Goal: Task Accomplishment & Management: Use online tool/utility

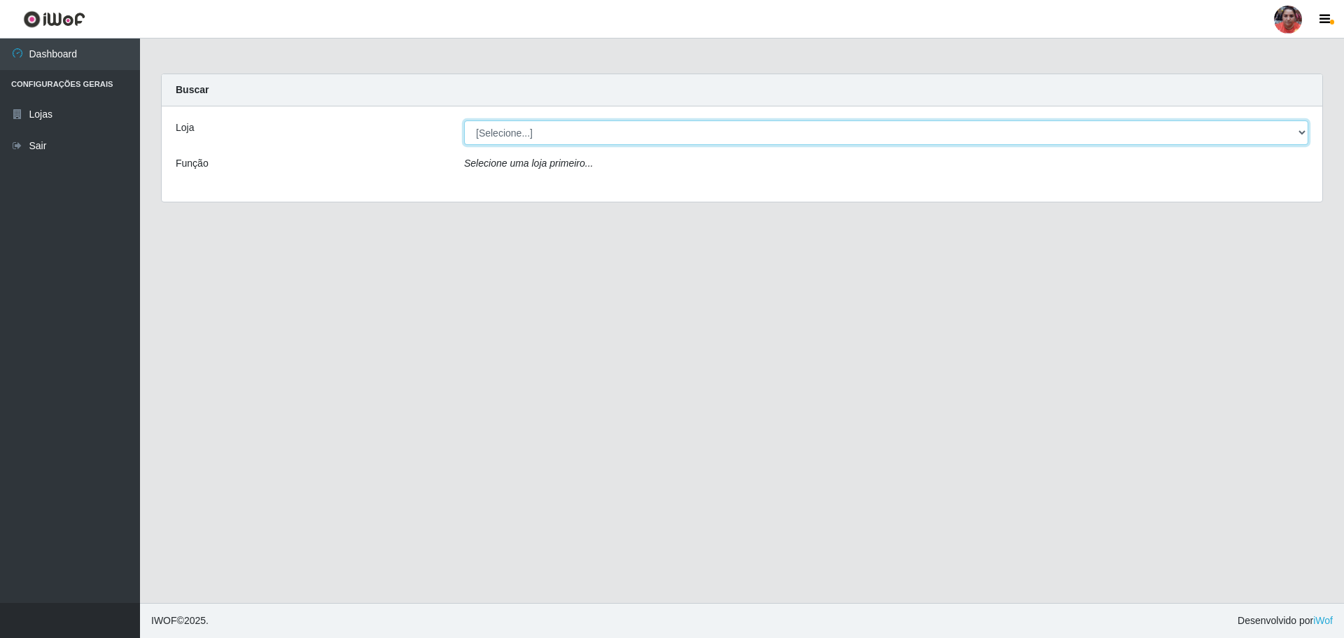
click at [531, 130] on select "[Selecione...] Mar Vermelho - Loja 05" at bounding box center [886, 132] width 844 height 25
select select "252"
click at [464, 120] on select "[Selecione...] Mar Vermelho - Loja 05" at bounding box center [886, 132] width 844 height 25
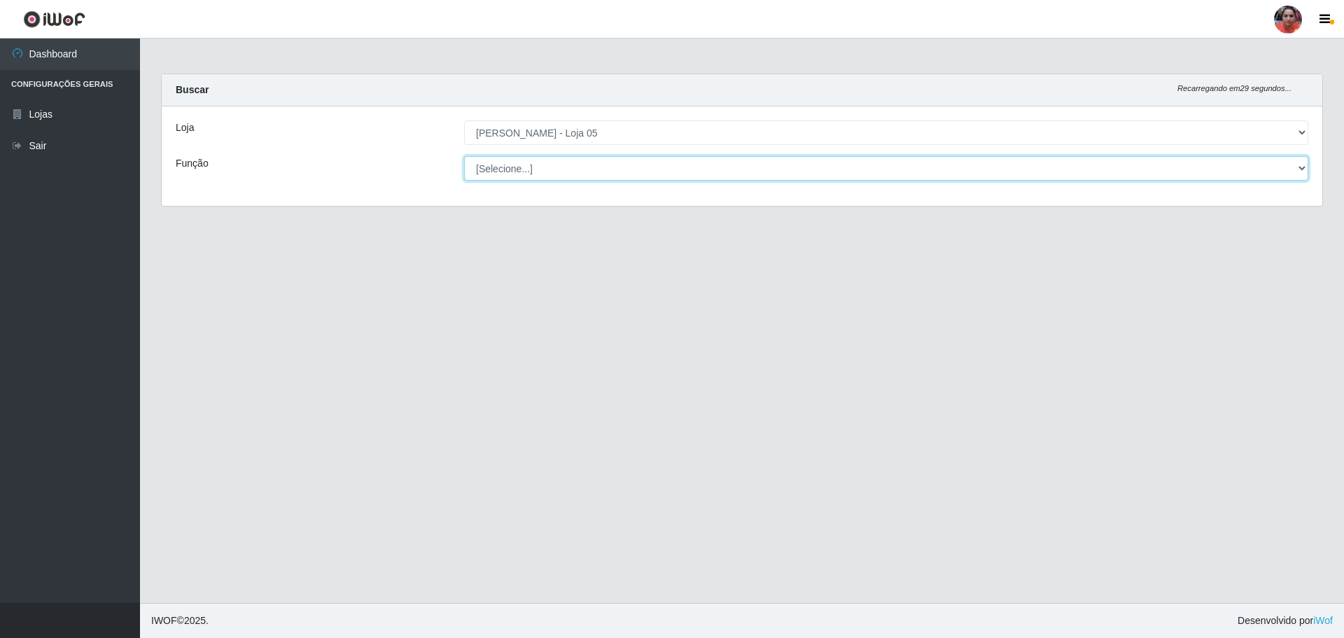
click at [541, 169] on select "[Selecione...] ASG ASG + ASG ++ Auxiliar de Depósito Auxiliar de Depósito + Aux…" at bounding box center [886, 168] width 844 height 25
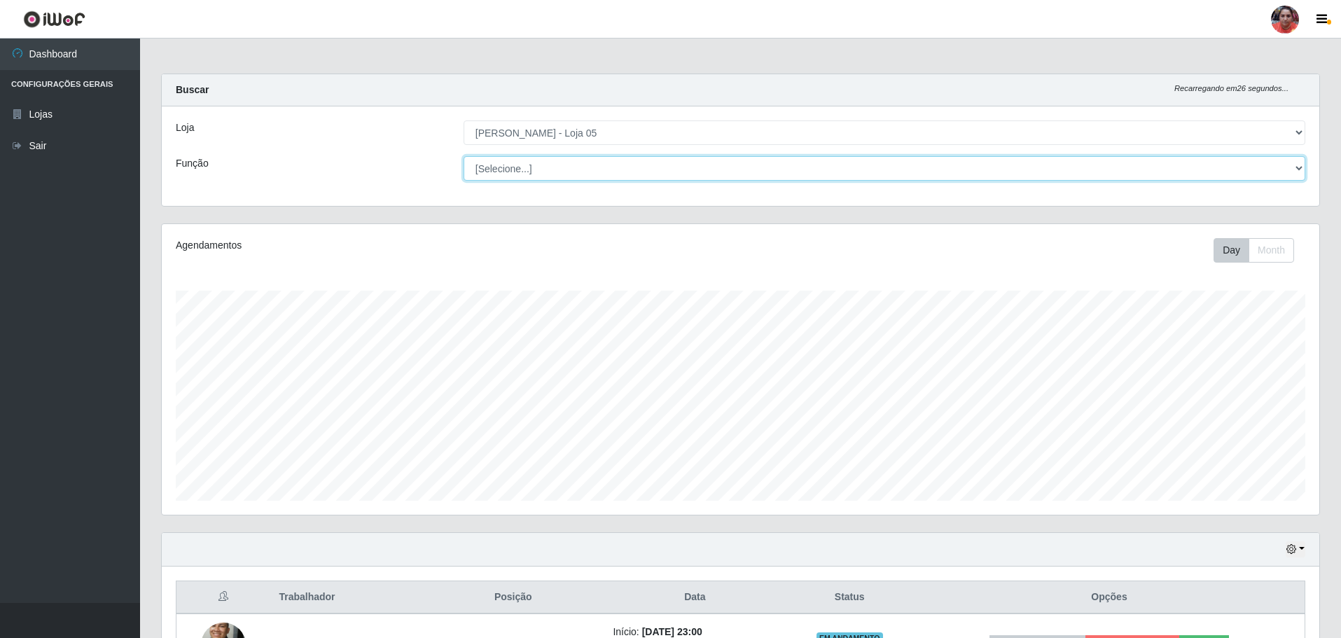
scroll to position [291, 1157]
select select "22"
click at [464, 156] on select "[Selecione...] ASG ASG + ASG ++ Auxiliar de Depósito Auxiliar de Depósito + Aux…" at bounding box center [885, 168] width 842 height 25
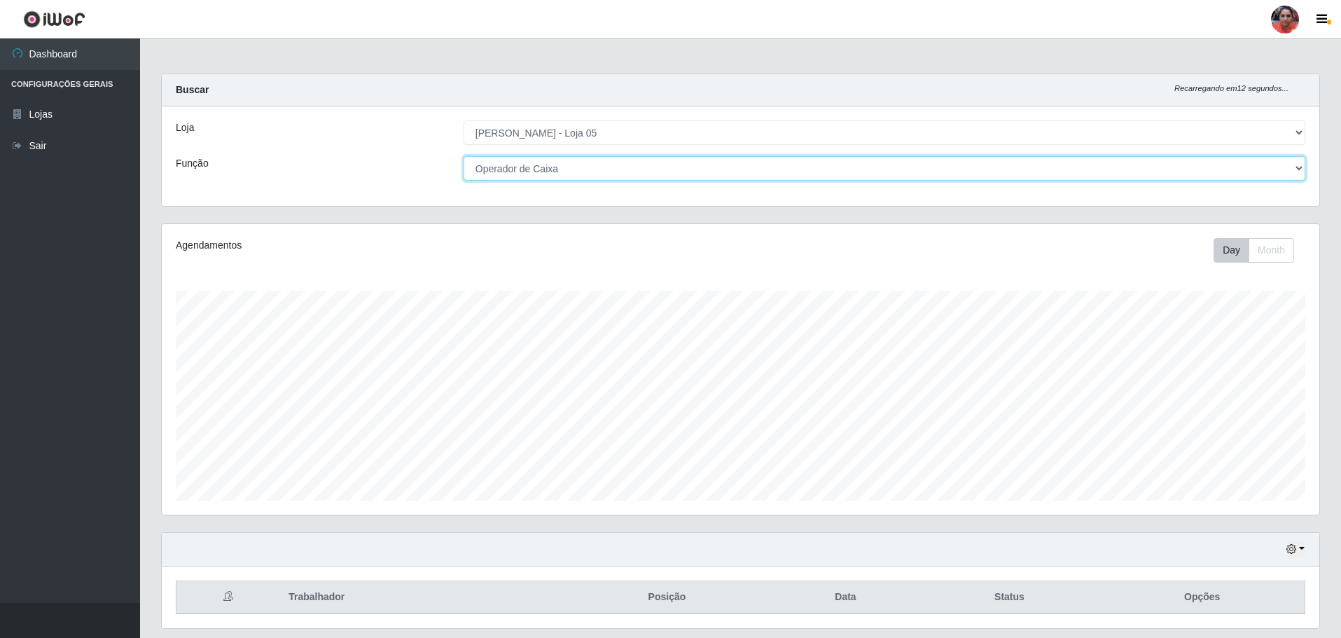
scroll to position [43, 0]
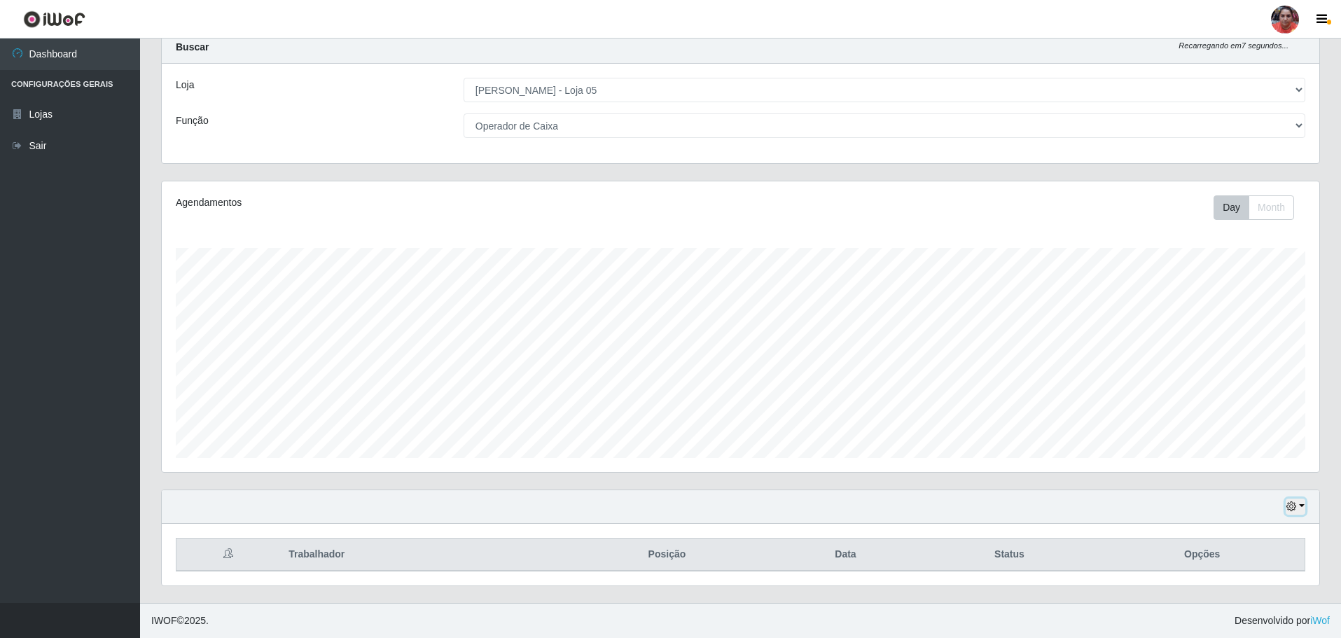
click at [1297, 502] on button "button" at bounding box center [1296, 507] width 20 height 16
click at [1246, 422] on button "3 dias" at bounding box center [1249, 424] width 111 height 29
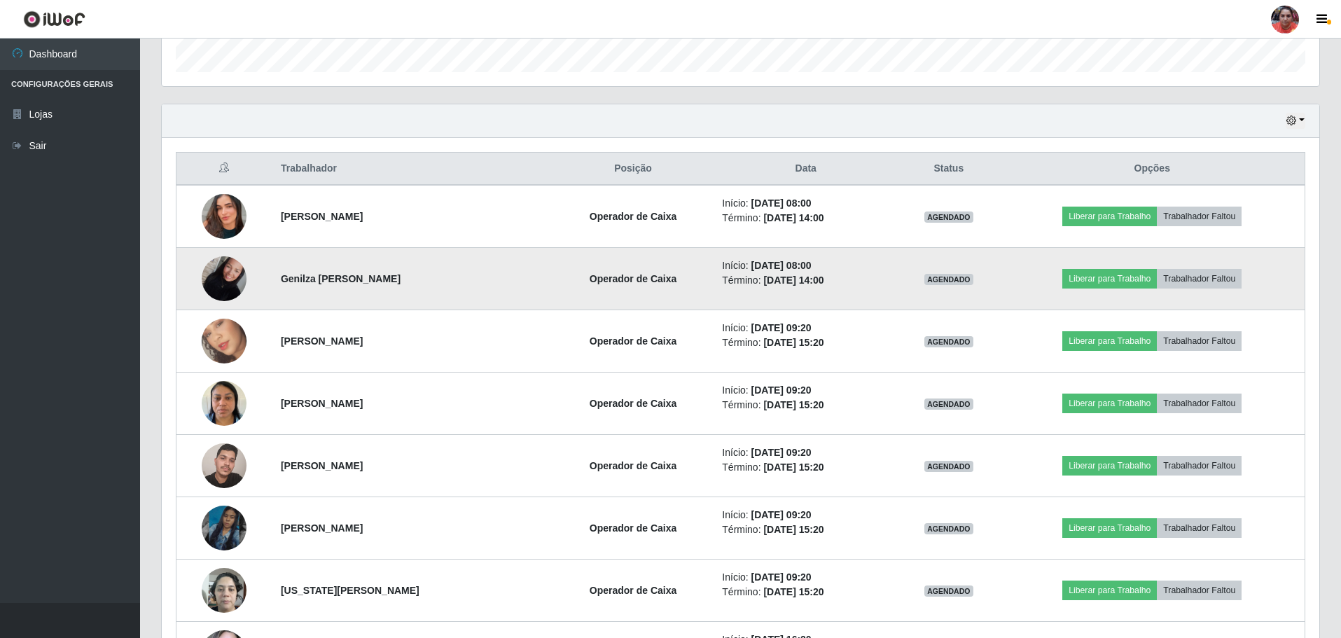
scroll to position [463, 0]
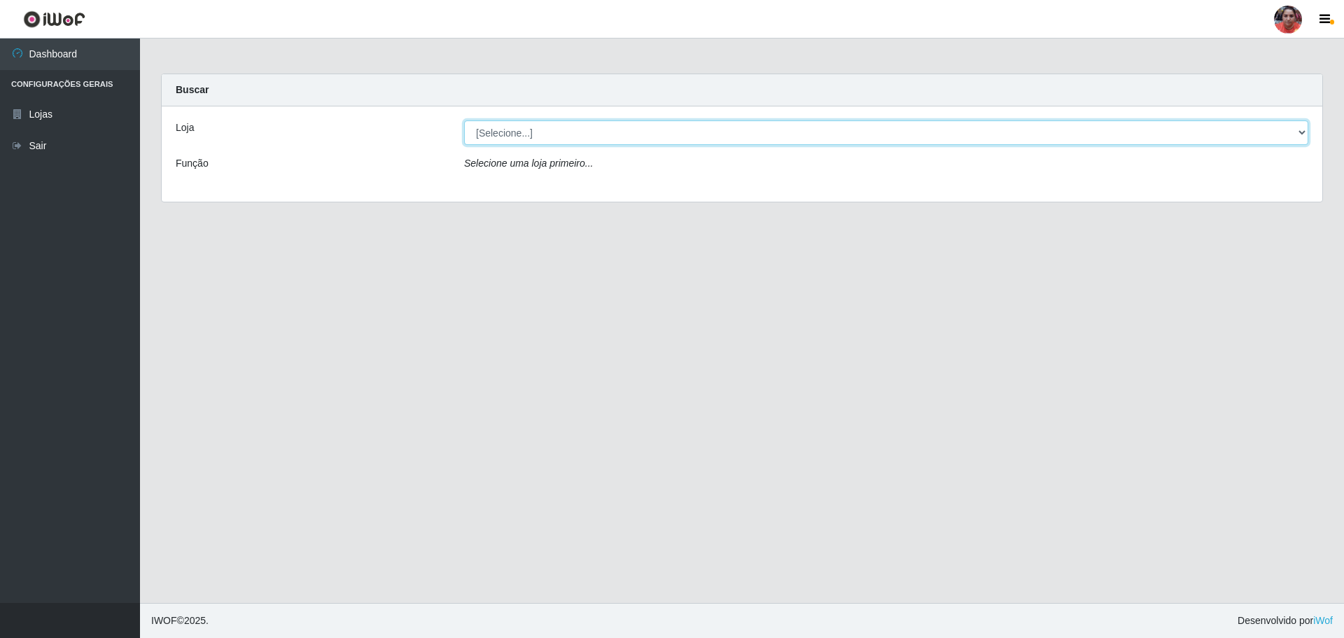
click at [657, 134] on select "[Selecione...] Mar Vermelho - Loja 05" at bounding box center [886, 132] width 844 height 25
select select "252"
click at [464, 120] on select "[Selecione...] Mar Vermelho - Loja 05" at bounding box center [886, 132] width 844 height 25
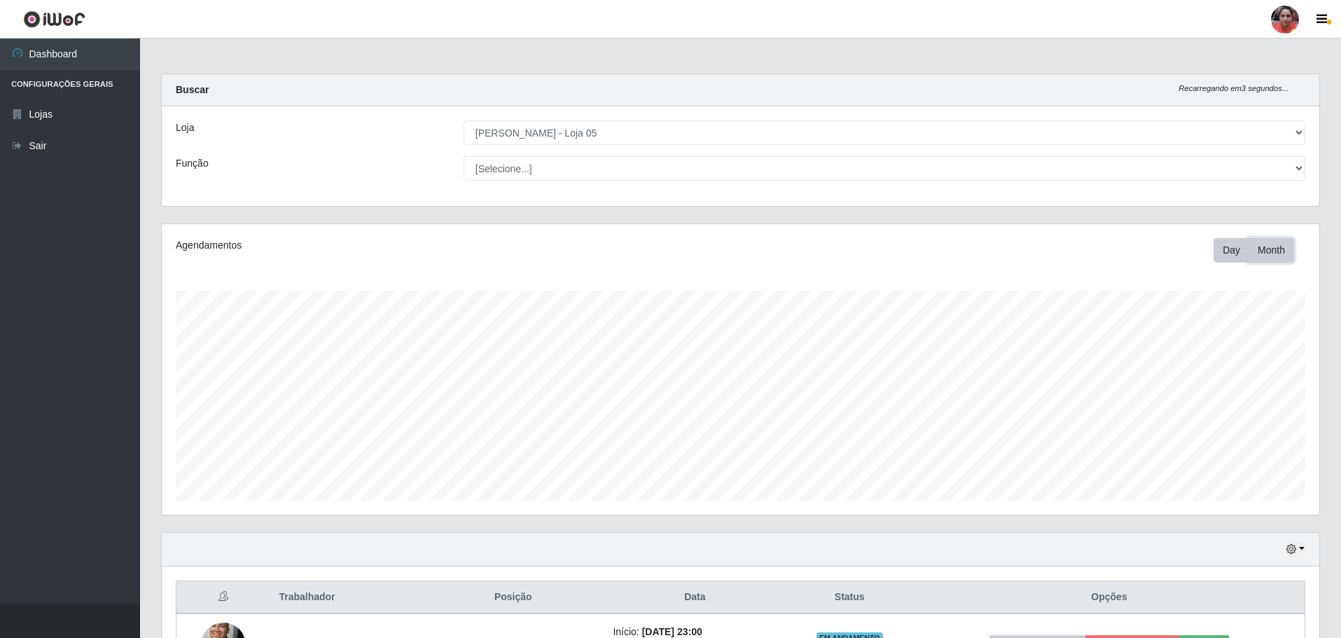
click at [1261, 247] on button "Month" at bounding box center [1271, 250] width 46 height 25
click at [1223, 249] on button "Day" at bounding box center [1231, 250] width 36 height 25
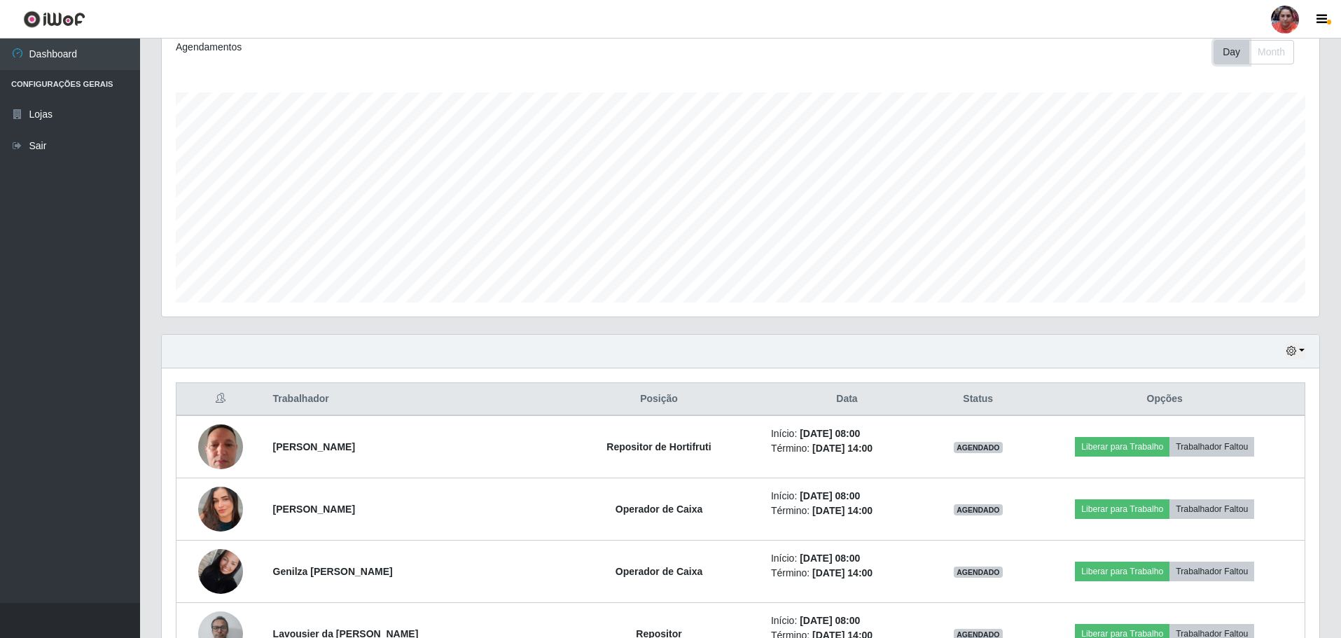
scroll to position [210, 0]
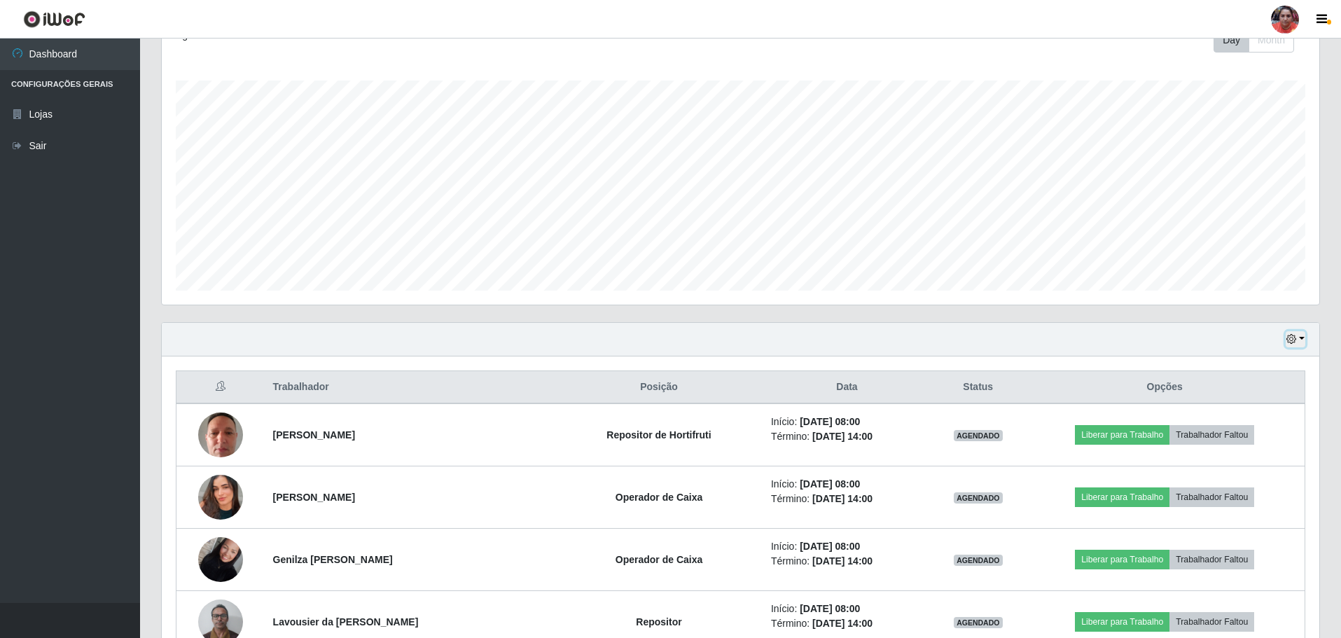
click at [1300, 338] on button "button" at bounding box center [1296, 339] width 20 height 16
click at [1279, 400] on button "1 dia" at bounding box center [1249, 393] width 111 height 29
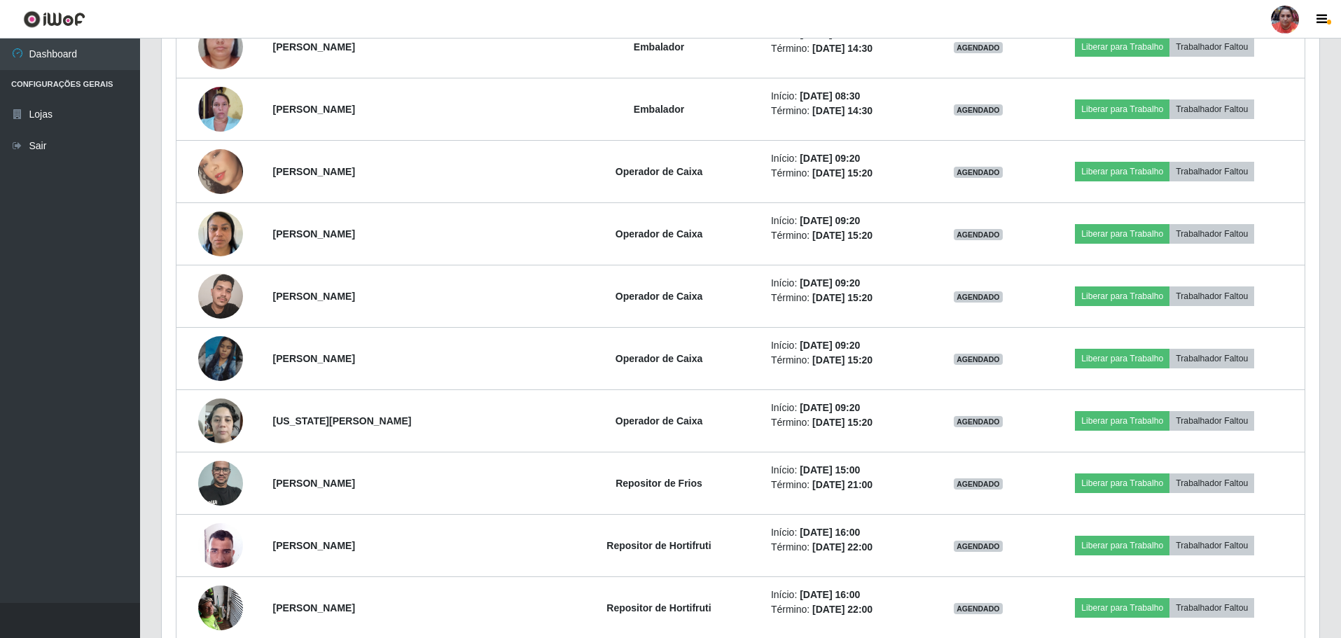
scroll to position [1540, 0]
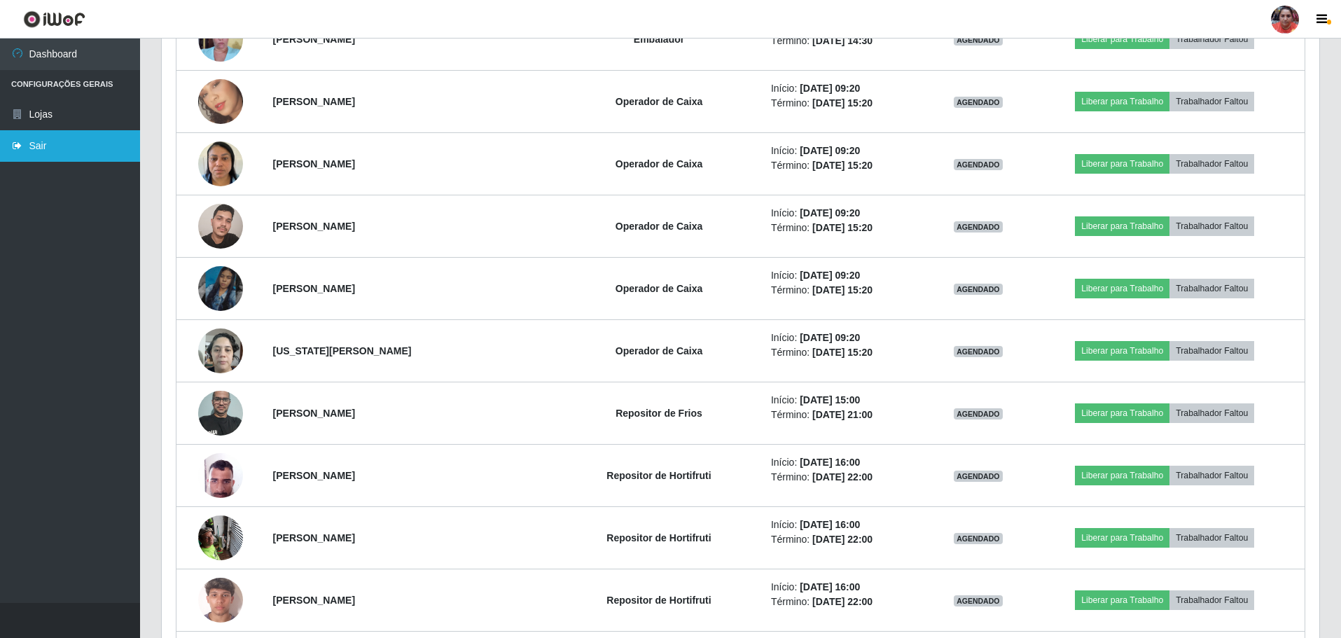
click at [55, 139] on link "Sair" at bounding box center [70, 146] width 140 height 32
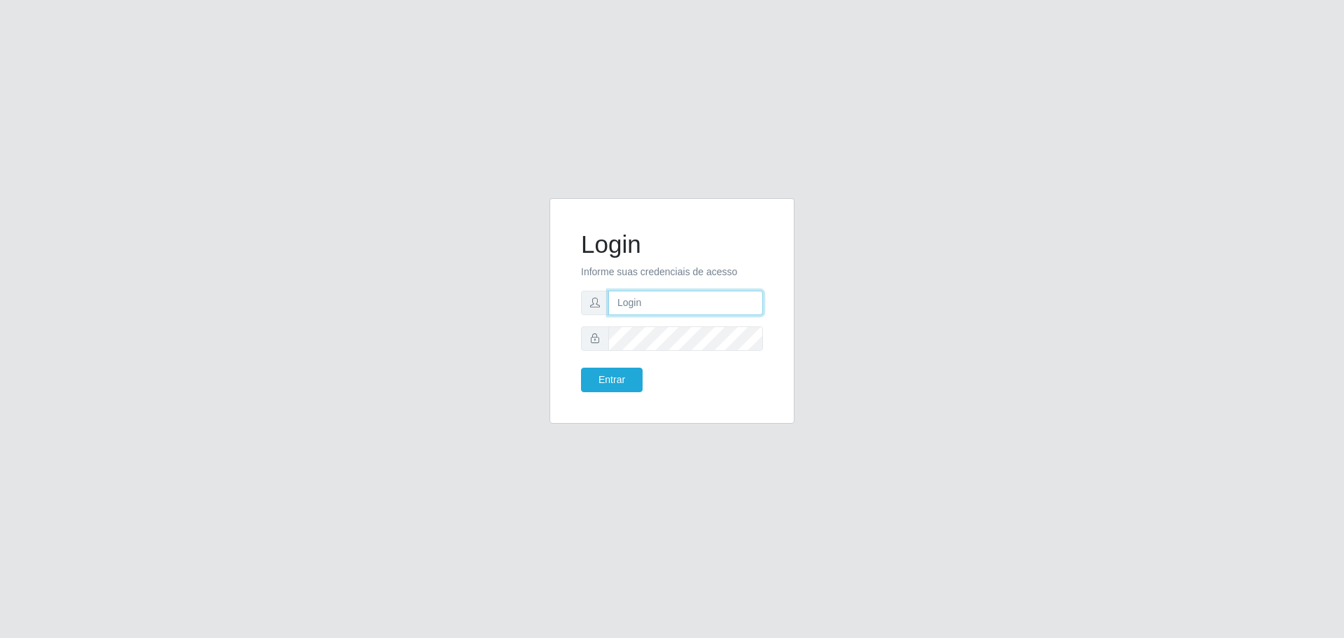
type input "[EMAIL_ADDRESS][DOMAIN_NAME]"
